Goal: Task Accomplishment & Management: Manage account settings

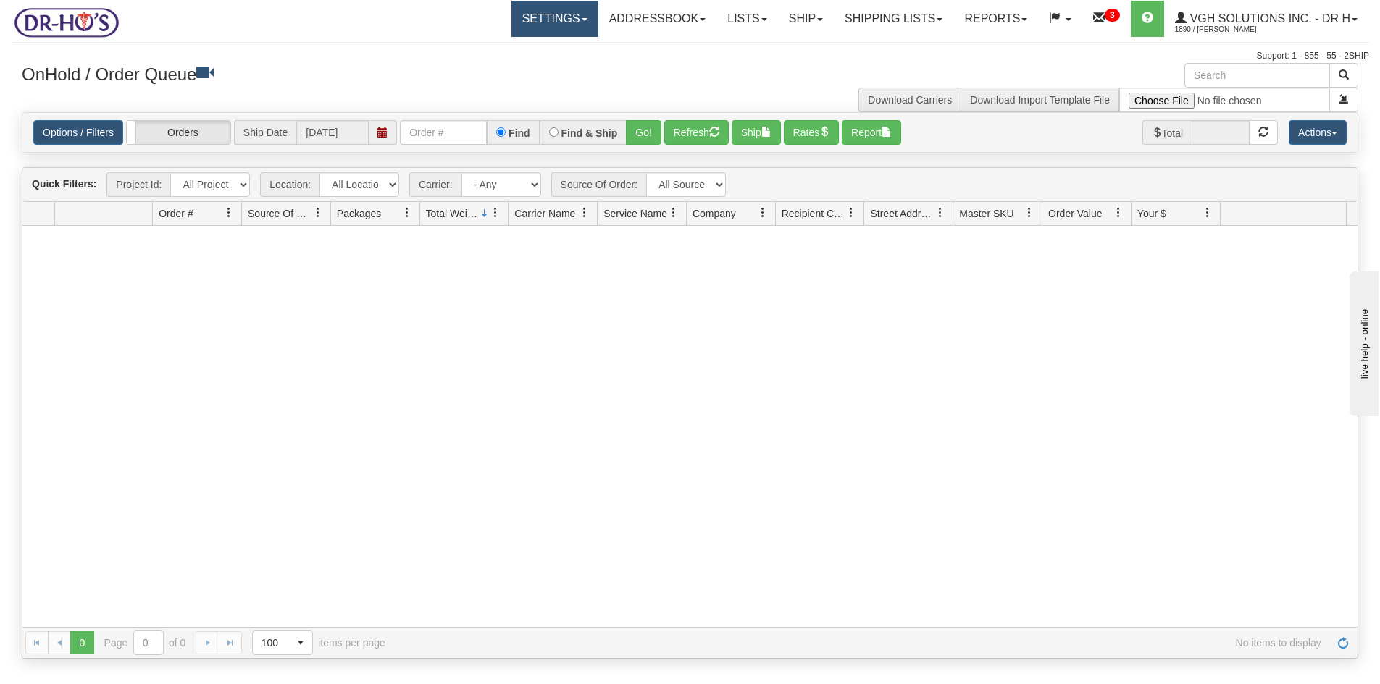
click at [527, 12] on link "Settings" at bounding box center [554, 19] width 87 height 36
click at [502, 51] on span "Shipping Preferences" at bounding box center [515, 51] width 97 height 12
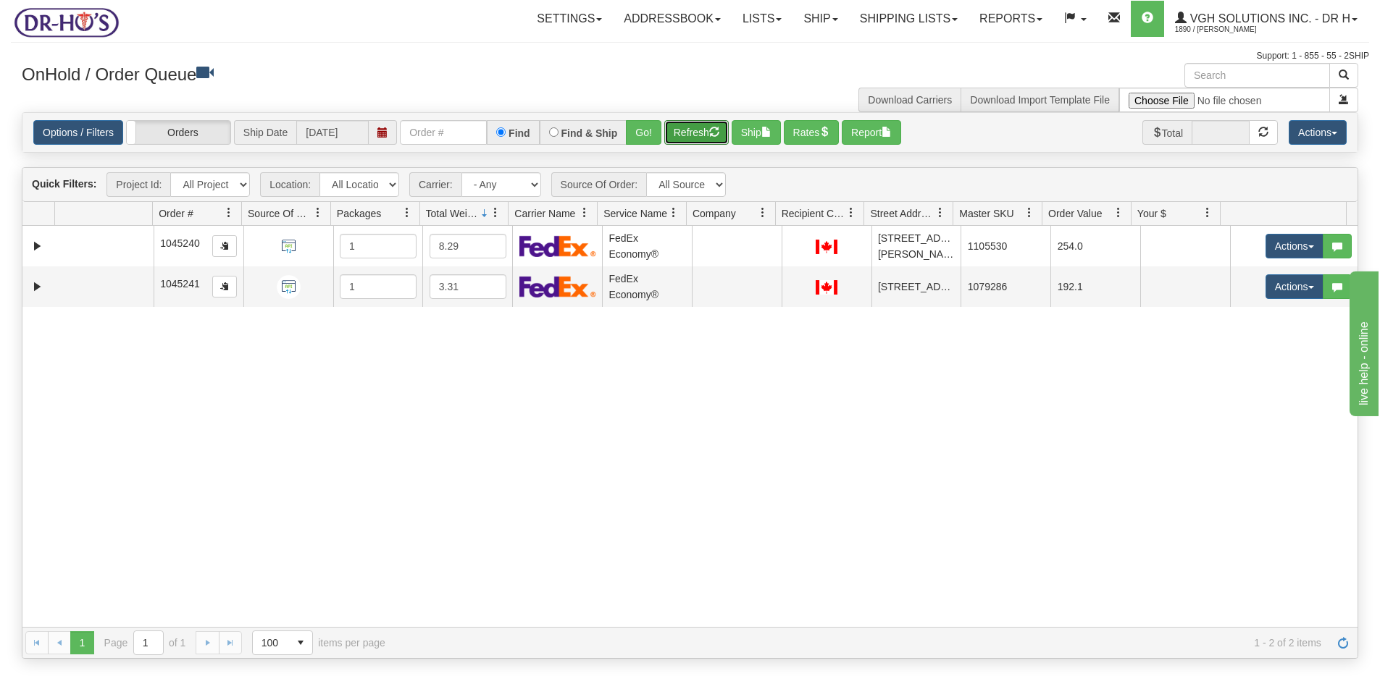
click at [693, 133] on button "Refresh" at bounding box center [696, 132] width 64 height 25
click at [755, 131] on button "Ship" at bounding box center [756, 132] width 49 height 25
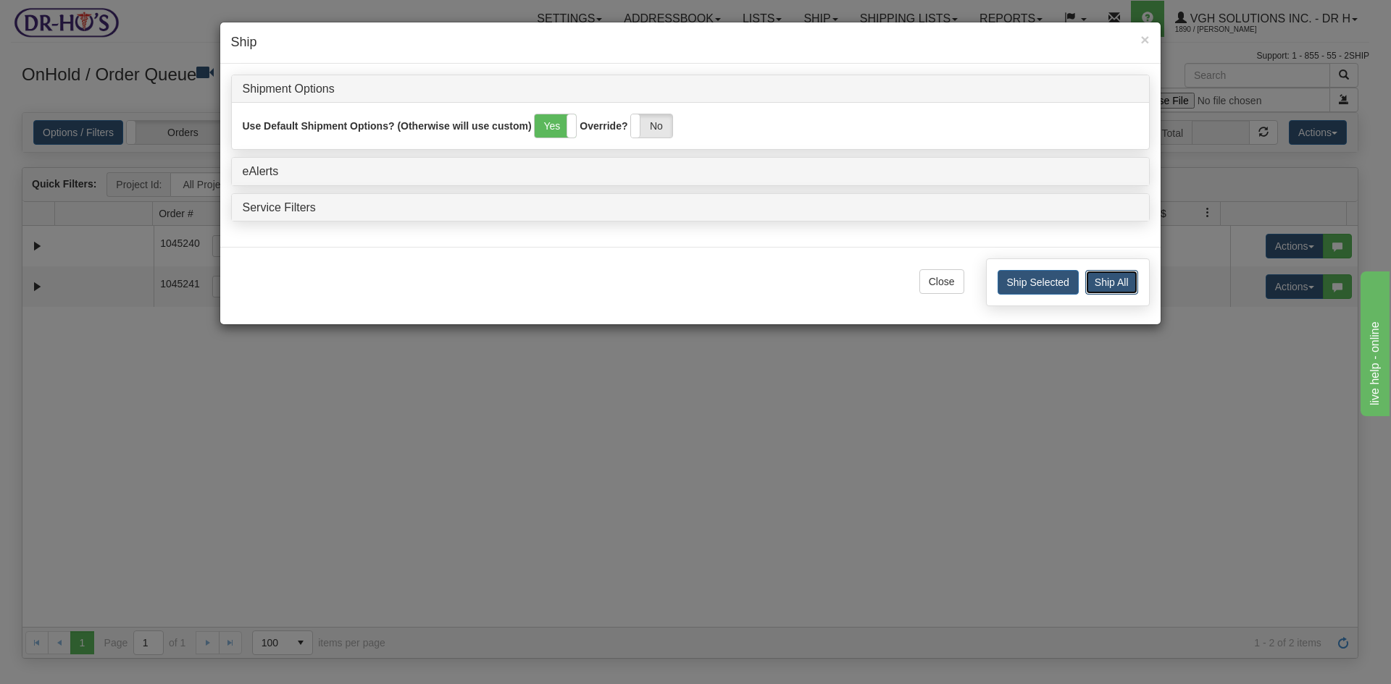
click at [1111, 278] on button "Ship All" at bounding box center [1111, 282] width 53 height 25
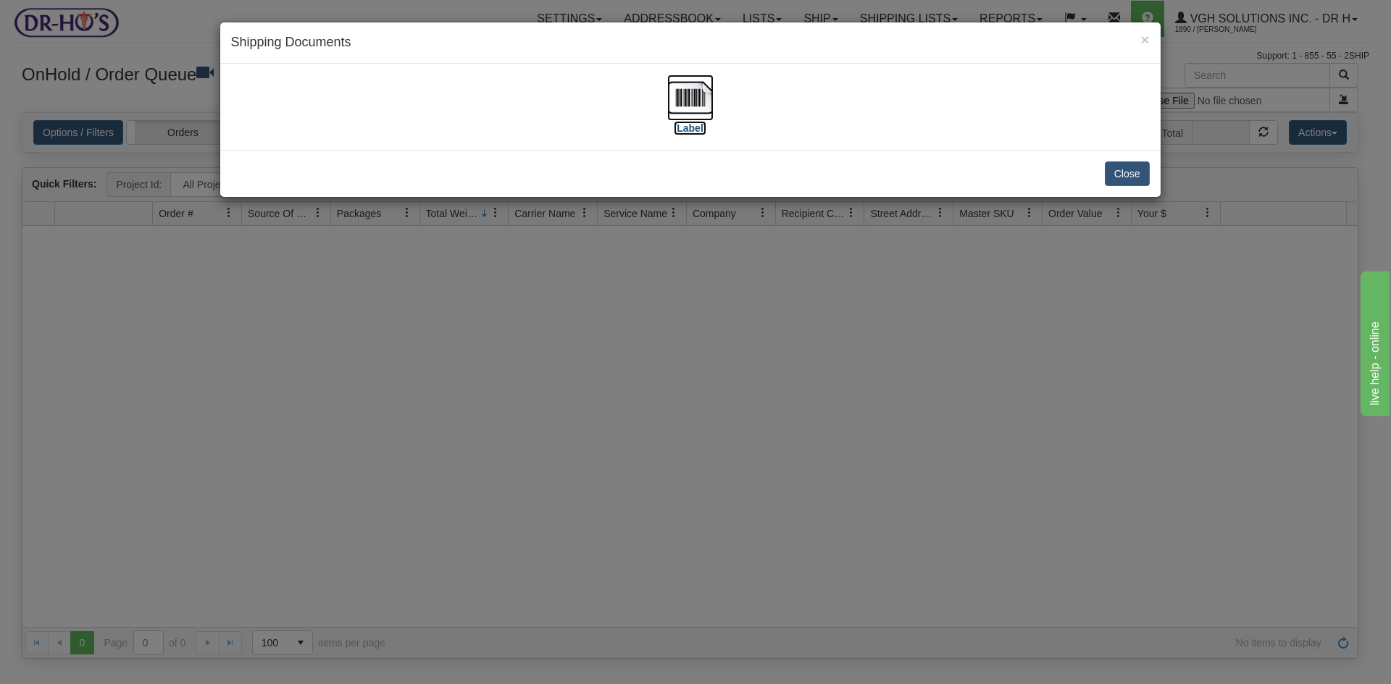
click at [686, 94] on img at bounding box center [690, 98] width 46 height 46
drag, startPoint x: 1110, startPoint y: 172, endPoint x: 927, endPoint y: 198, distance: 185.1
click at [1105, 174] on button "Close" at bounding box center [1127, 174] width 45 height 25
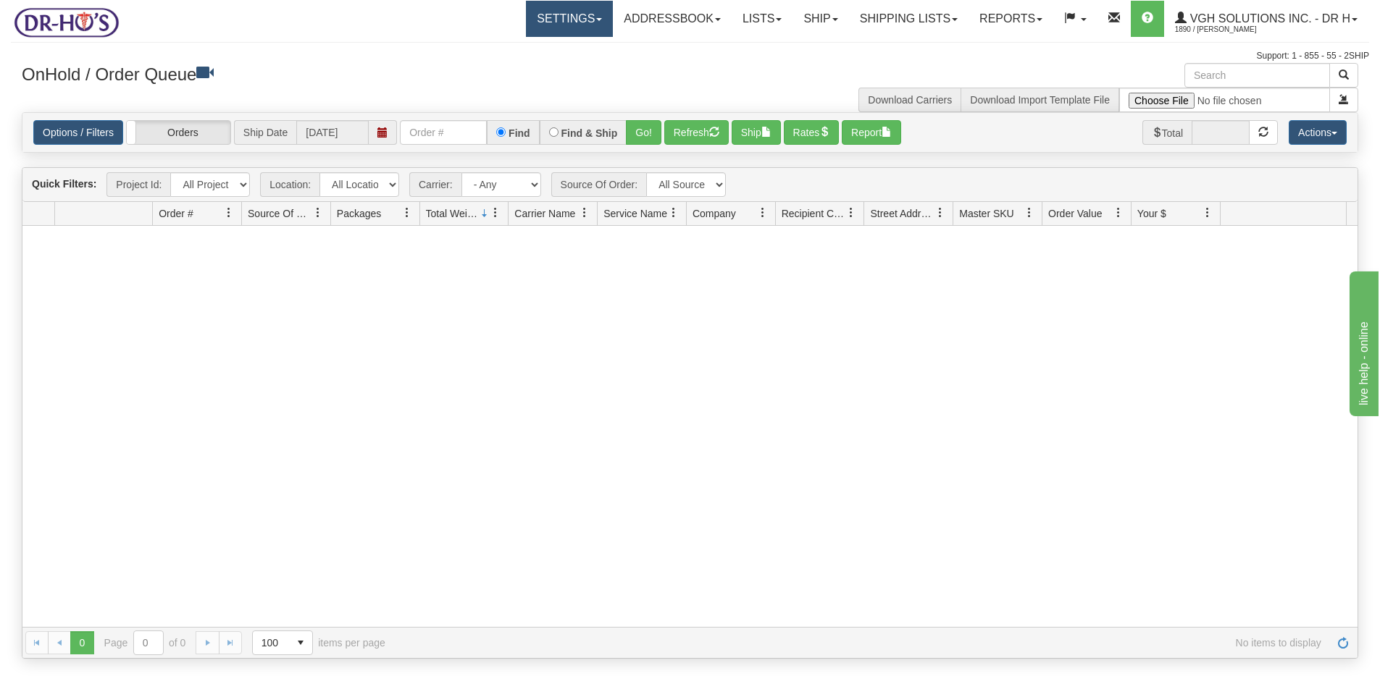
click at [560, 20] on link "Settings" at bounding box center [569, 19] width 87 height 36
click at [506, 52] on span "Shipping Preferences" at bounding box center [530, 51] width 97 height 12
